Goal: Transaction & Acquisition: Subscribe to service/newsletter

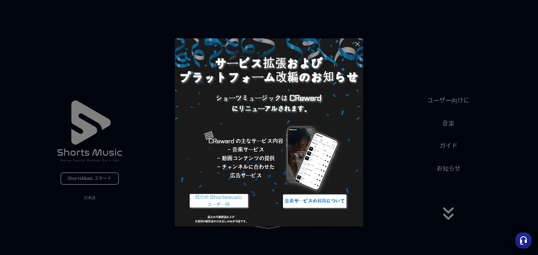
click at [216, 203] on img at bounding box center [219, 201] width 70 height 21
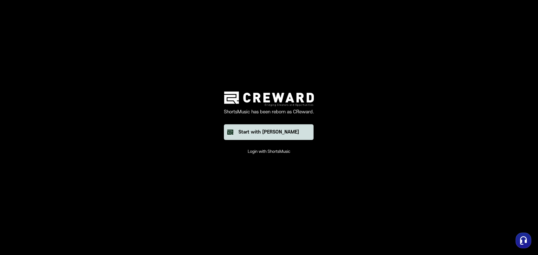
click at [273, 132] on div "Start with [PERSON_NAME]" at bounding box center [268, 132] width 61 height 7
